Goal: Go to known website: Access a specific website the user already knows

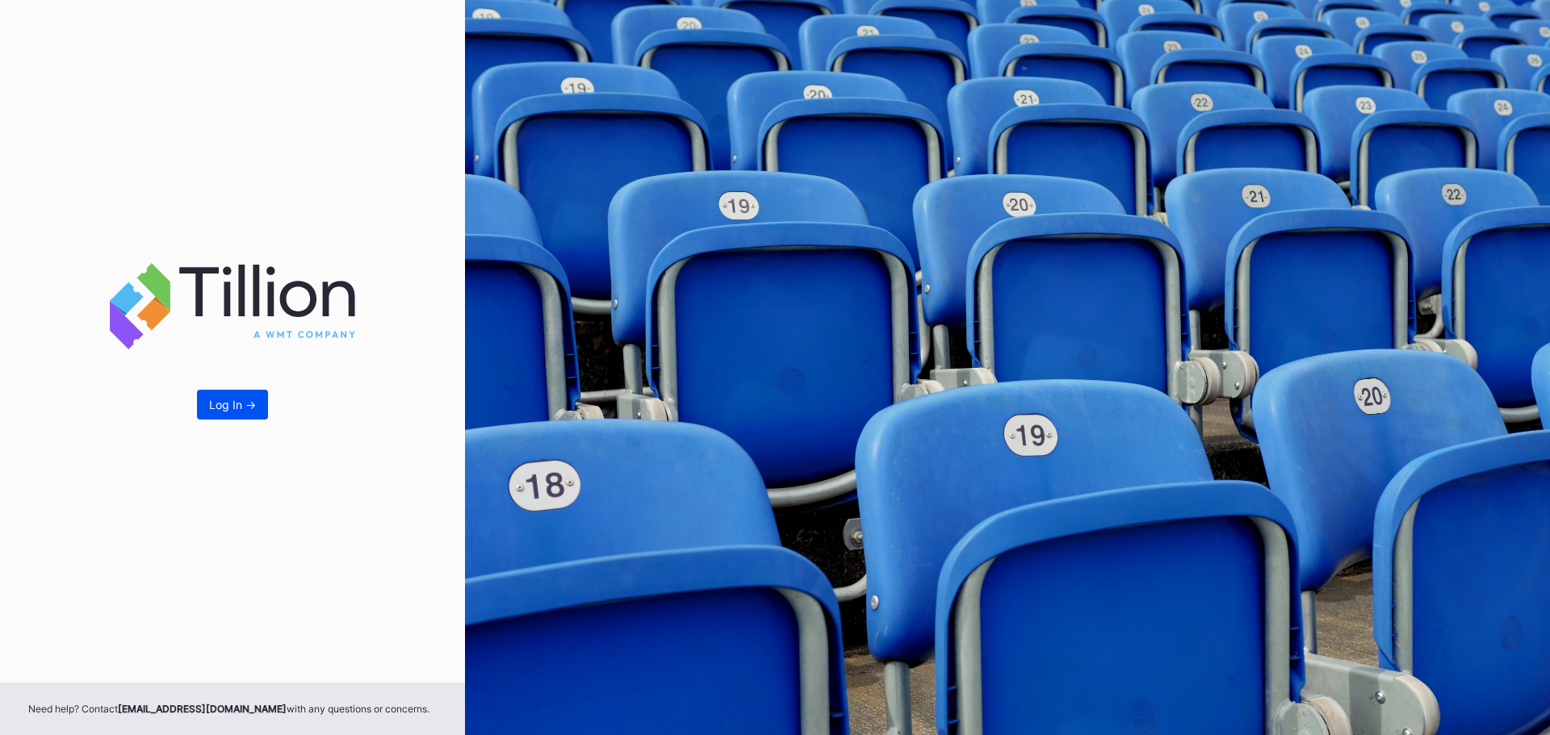
click at [253, 412] on button "Log In ->" at bounding box center [232, 405] width 71 height 30
click at [229, 394] on button "Log In ->" at bounding box center [232, 405] width 71 height 30
